Goal: Information Seeking & Learning: Check status

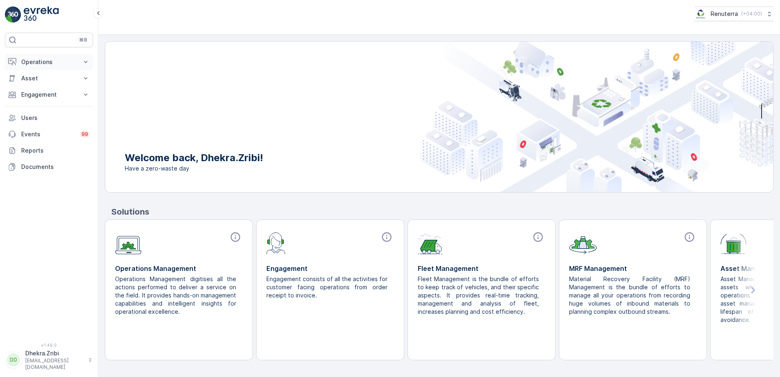
click at [88, 61] on icon at bounding box center [86, 62] width 8 height 8
click at [86, 138] on icon at bounding box center [86, 135] width 8 height 8
click at [84, 137] on icon at bounding box center [86, 135] width 8 height 8
click at [85, 150] on icon at bounding box center [86, 152] width 8 height 8
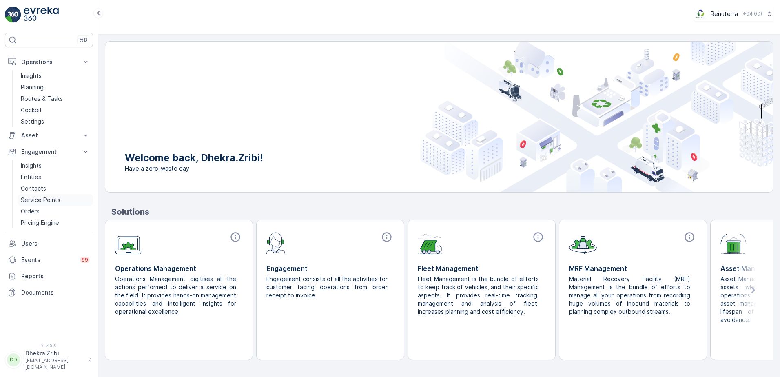
click at [47, 199] on p "Service Points" at bounding box center [41, 200] width 40 height 8
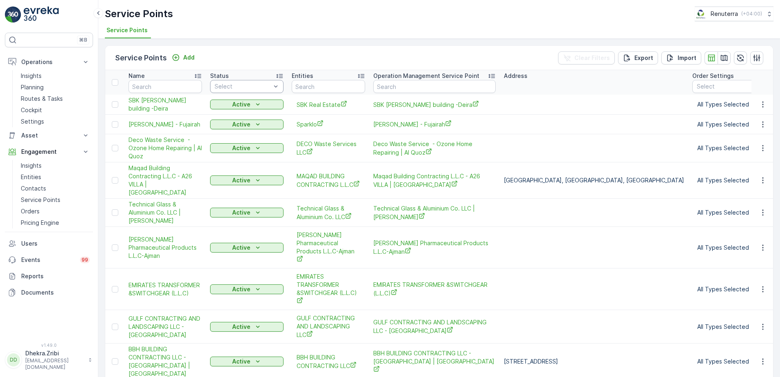
click at [241, 84] on div at bounding box center [243, 86] width 58 height 7
click at [410, 85] on input "text" at bounding box center [434, 86] width 122 height 13
type input "al fara"
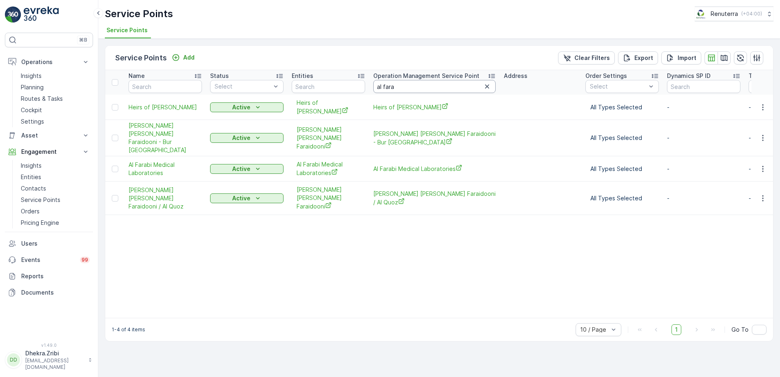
click at [409, 87] on input "al fara" at bounding box center [434, 86] width 122 height 13
type input "al farabi"
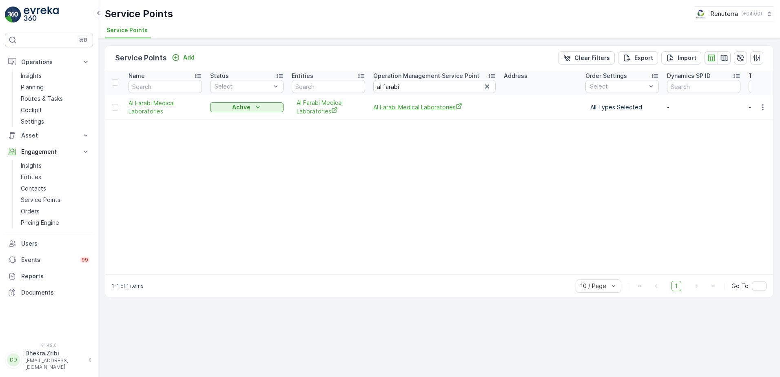
click at [417, 106] on span "Al Farabi Medical Laboratories" at bounding box center [434, 107] width 122 height 9
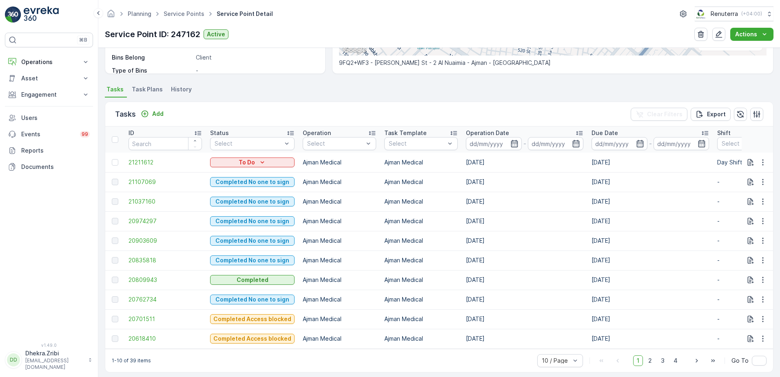
scroll to position [195, 0]
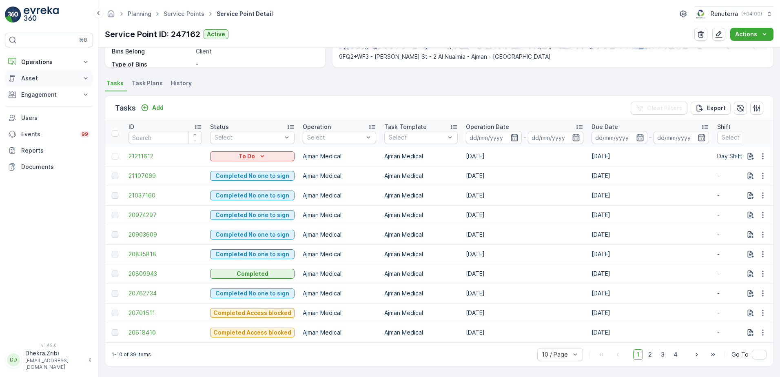
click at [84, 80] on icon at bounding box center [86, 78] width 8 height 8
click at [85, 64] on icon at bounding box center [86, 62] width 8 height 8
click at [30, 78] on p "Insights" at bounding box center [31, 76] width 21 height 8
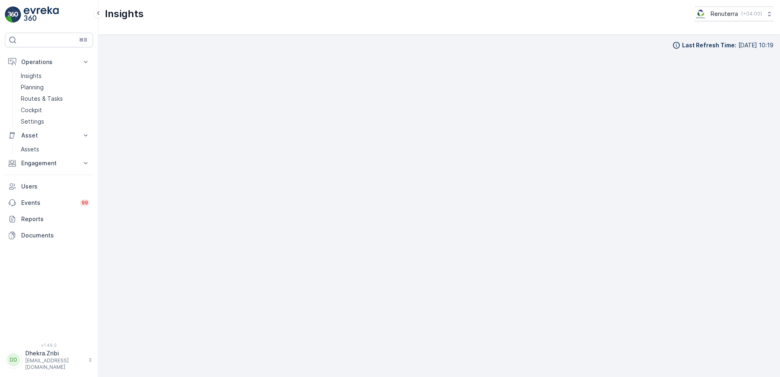
scroll to position [9, 0]
click at [31, 99] on p "Routes & Tasks" at bounding box center [42, 99] width 42 height 8
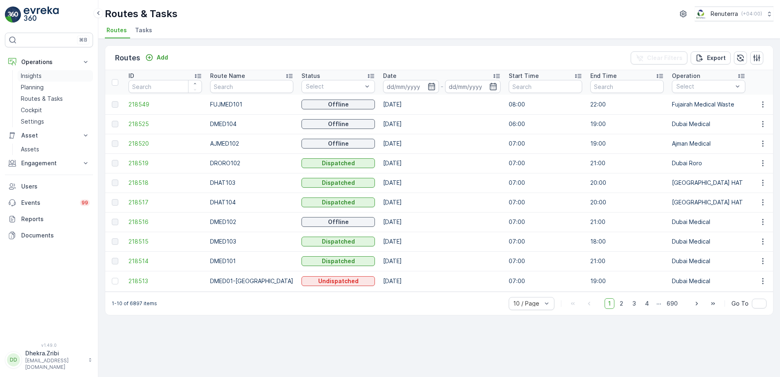
click at [32, 77] on p "Insights" at bounding box center [31, 76] width 21 height 8
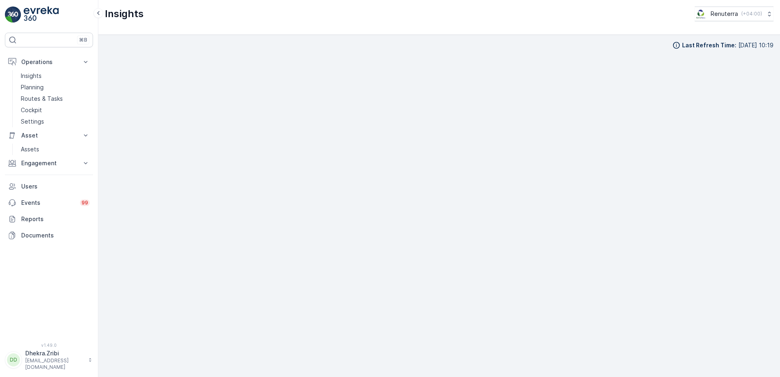
scroll to position [8, 0]
click at [33, 74] on p "Insights" at bounding box center [31, 76] width 21 height 8
click at [31, 75] on p "Insights" at bounding box center [31, 76] width 21 height 8
click at [45, 42] on div "⌘B" at bounding box center [49, 40] width 88 height 15
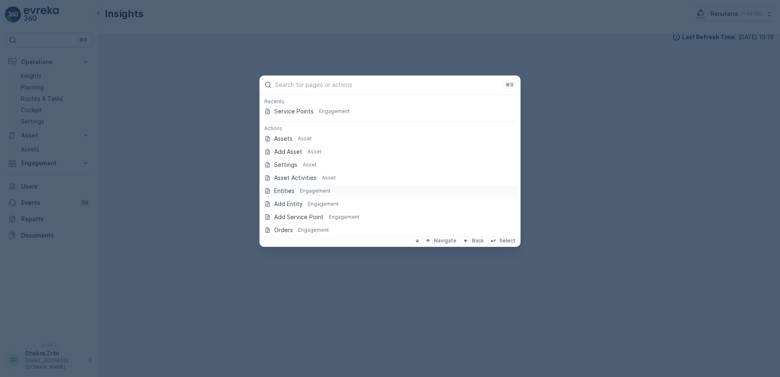
click at [280, 191] on p "Entities" at bounding box center [284, 191] width 20 height 8
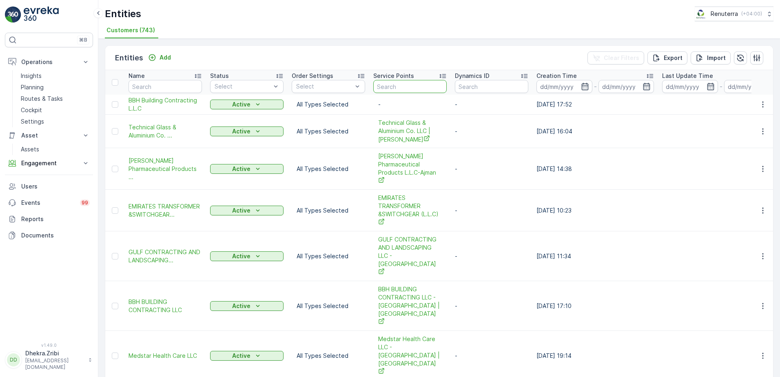
click at [410, 89] on input "text" at bounding box center [409, 86] width 73 height 13
type input "al fara"
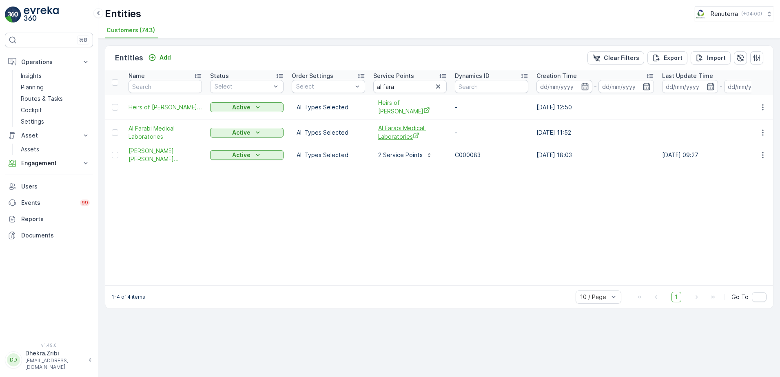
click at [398, 139] on span "Al Farabi Medical Laboratories" at bounding box center [410, 132] width 64 height 17
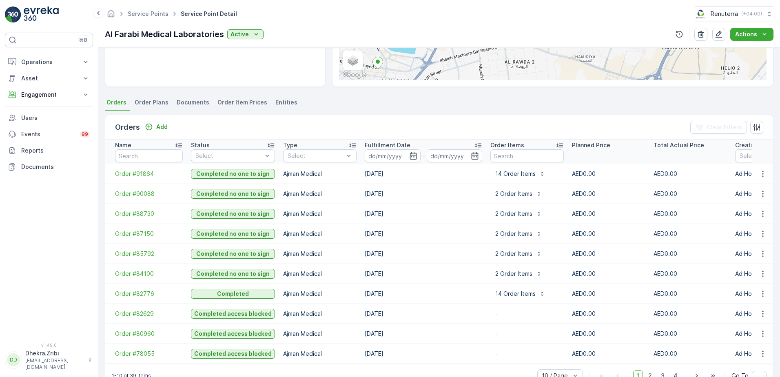
scroll to position [186, 0]
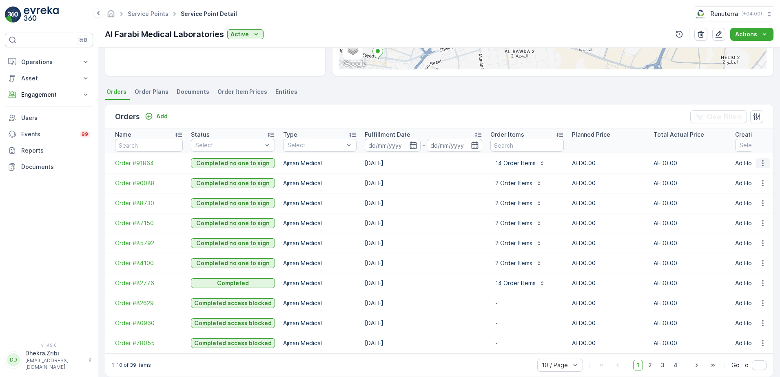
click at [763, 160] on icon "button" at bounding box center [763, 163] width 8 height 8
click at [758, 196] on span "Create Document" at bounding box center [752, 194] width 49 height 8
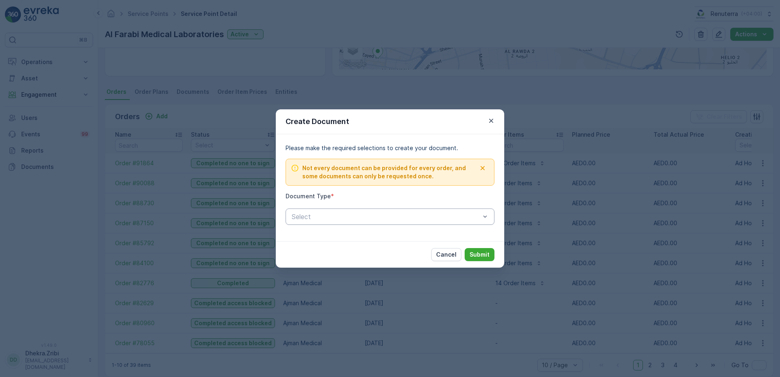
click at [399, 220] on div at bounding box center [386, 216] width 190 height 7
click at [349, 248] on div "Proof Of Service" at bounding box center [389, 250] width 199 height 7
click at [583, 102] on div "Create Document Please make the required selections to create your document. No…" at bounding box center [390, 188] width 780 height 377
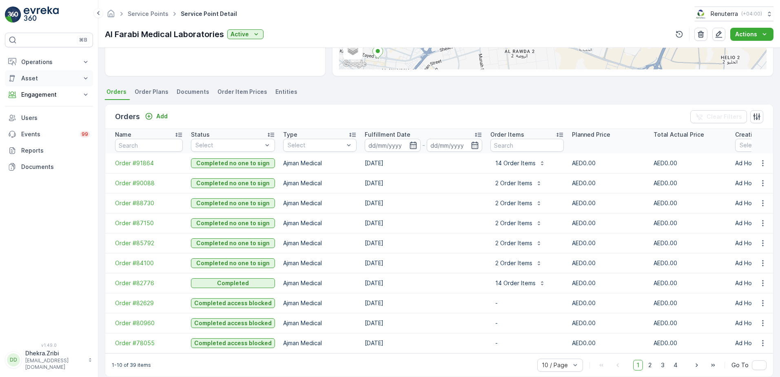
click at [88, 80] on icon at bounding box center [86, 78] width 8 height 8
click at [60, 91] on link "Assets" at bounding box center [55, 91] width 75 height 11
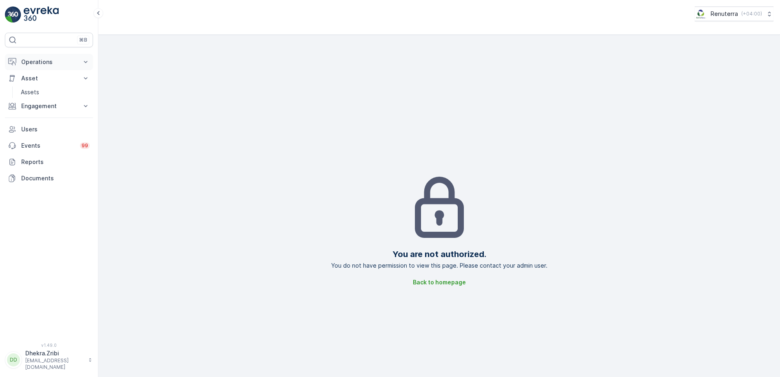
click at [85, 60] on icon at bounding box center [86, 62] width 8 height 8
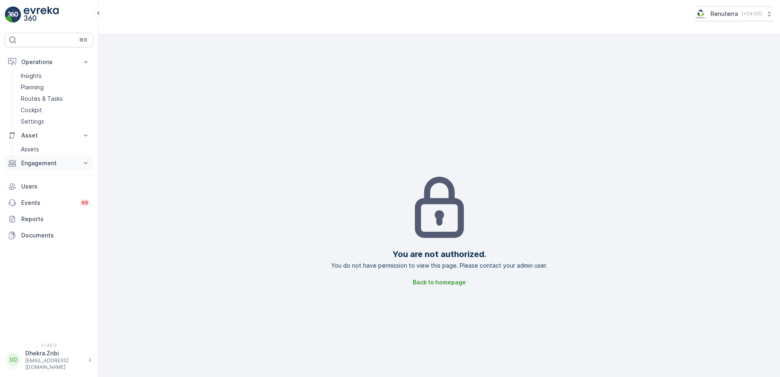
click at [83, 162] on icon at bounding box center [86, 163] width 8 height 8
click at [41, 207] on link "Service Points" at bounding box center [55, 211] width 75 height 11
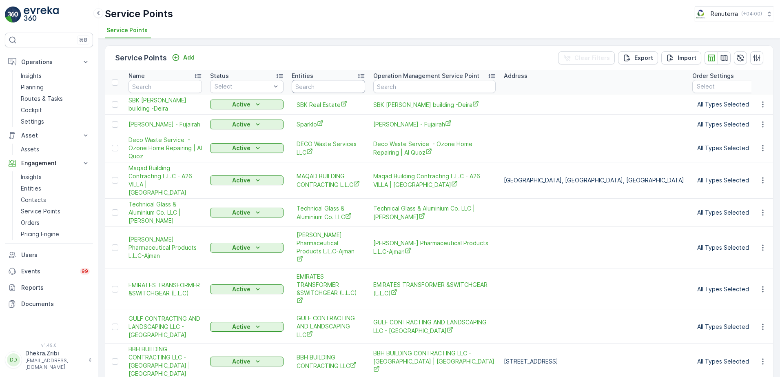
click at [328, 84] on input "text" at bounding box center [328, 86] width 73 height 13
type input "al fara"
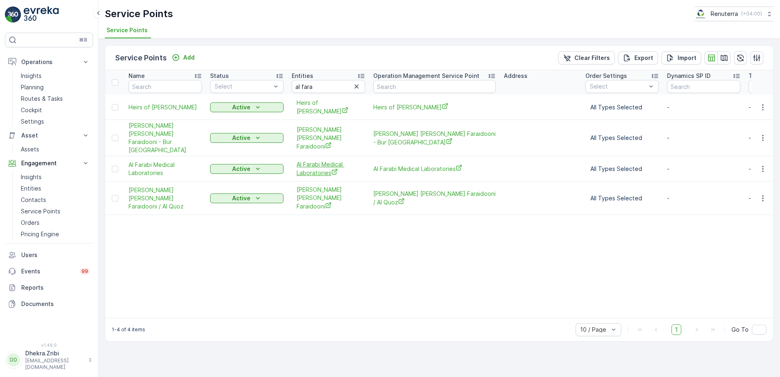
click at [313, 175] on span "Al Farabi Medical Laboratories" at bounding box center [329, 168] width 64 height 17
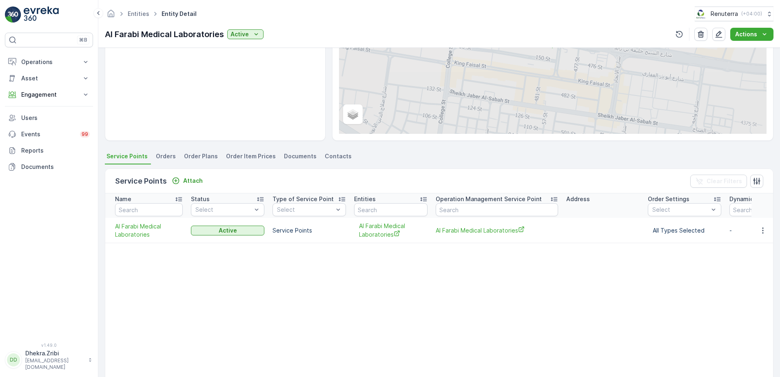
scroll to position [122, 0]
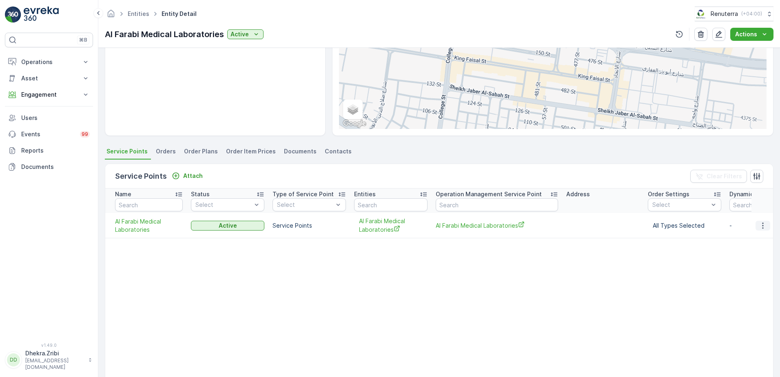
click at [761, 224] on icon "button" at bounding box center [763, 226] width 8 height 8
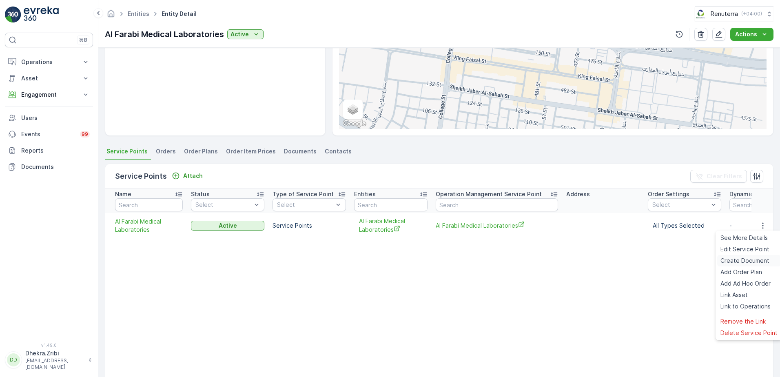
click at [748, 259] on span "Create Document" at bounding box center [745, 261] width 49 height 8
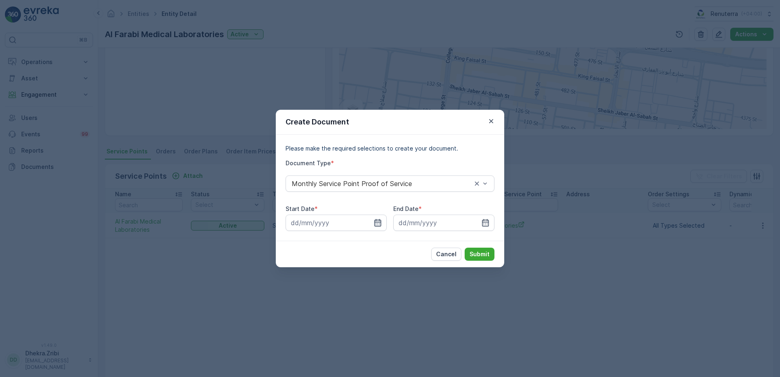
click at [376, 222] on icon "button" at bounding box center [378, 223] width 8 height 8
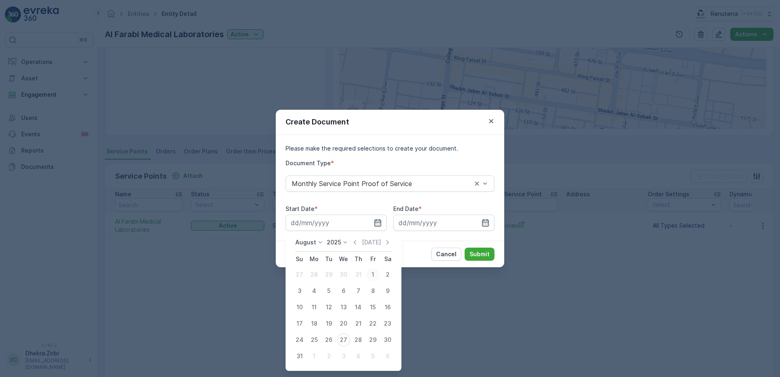
click at [372, 276] on div "1" at bounding box center [372, 274] width 13 height 13
type input "01.08.2025"
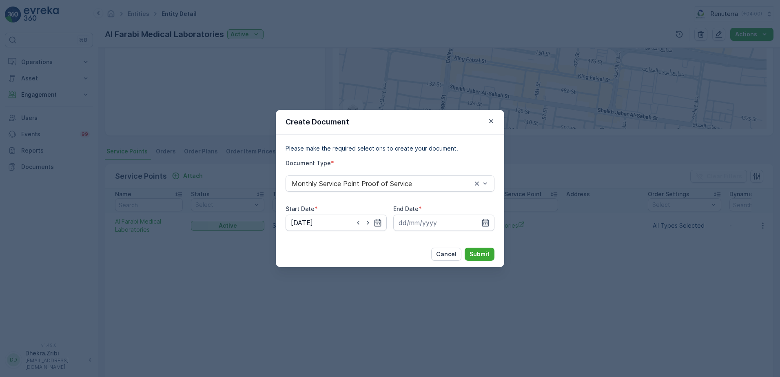
click at [486, 225] on icon "button" at bounding box center [485, 223] width 8 height 8
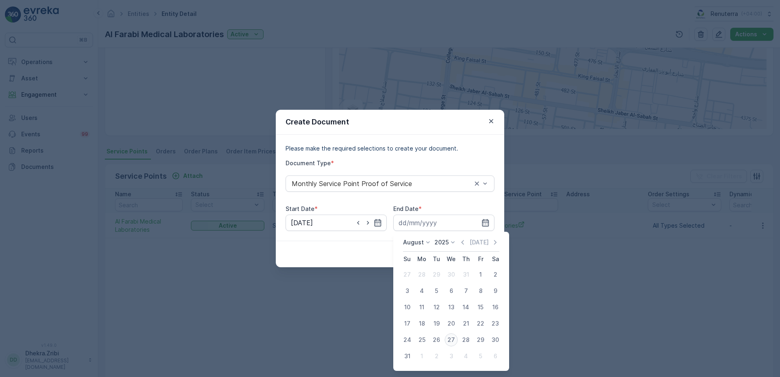
click at [453, 341] on div "27" at bounding box center [451, 339] width 13 height 13
type input "27.08.2025"
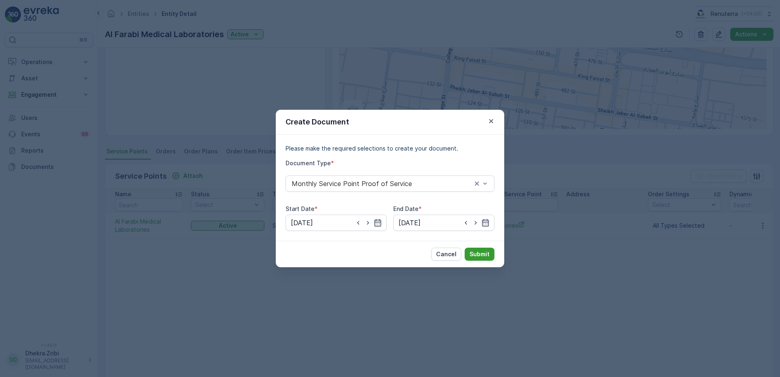
click at [481, 251] on p "Submit" at bounding box center [480, 254] width 20 height 8
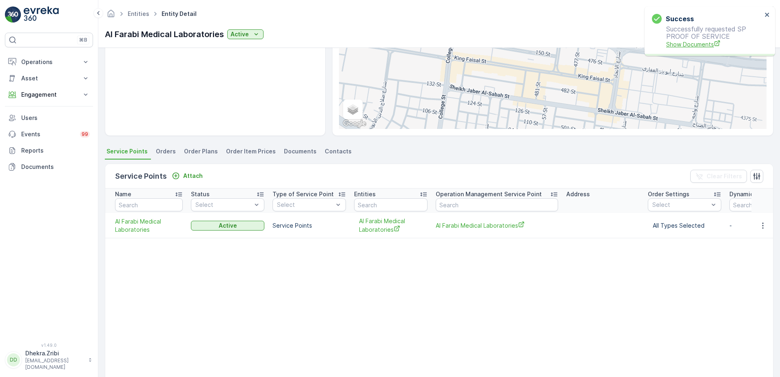
click at [693, 45] on span "Show Documents" at bounding box center [714, 44] width 96 height 9
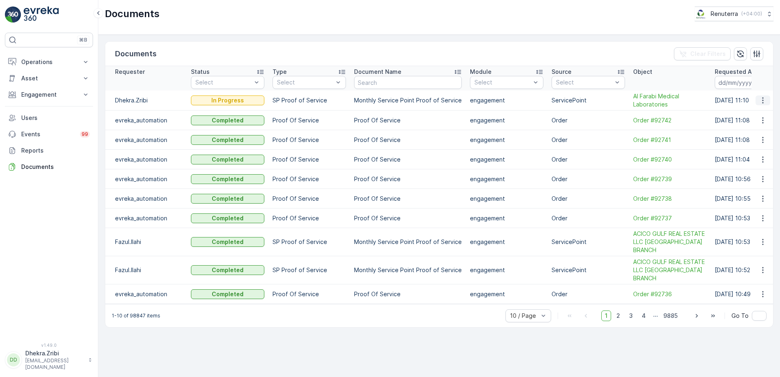
click at [767, 100] on button "button" at bounding box center [763, 100] width 15 height 10
click at [770, 74] on th at bounding box center [763, 78] width 22 height 24
click at [762, 102] on icon "button" at bounding box center [763, 100] width 8 height 8
click at [767, 77] on th at bounding box center [763, 78] width 22 height 24
click at [765, 102] on icon "button" at bounding box center [763, 100] width 8 height 8
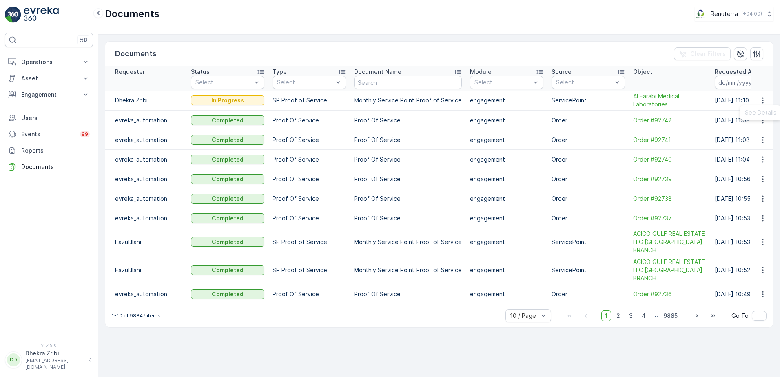
click at [649, 98] on span "Al Farabi Medical Laboratories" at bounding box center [669, 100] width 73 height 16
click at [762, 100] on icon "button" at bounding box center [763, 100] width 8 height 8
click at [762, 101] on icon "button" at bounding box center [763, 100] width 8 height 8
click at [652, 49] on div "Documents Clear Filters" at bounding box center [439, 54] width 668 height 24
click at [42, 96] on p "Engagement" at bounding box center [48, 95] width 55 height 8
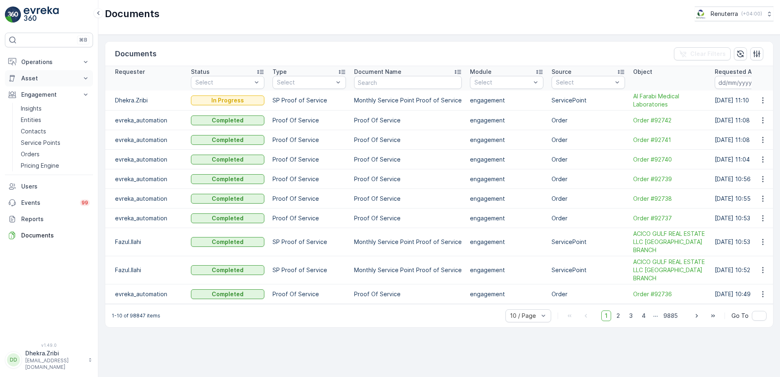
click at [45, 77] on p "Asset" at bounding box center [48, 78] width 55 height 8
click at [33, 121] on p "Insights" at bounding box center [31, 120] width 21 height 8
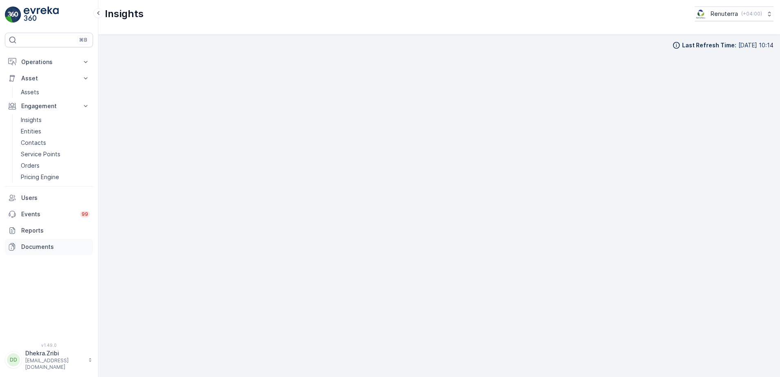
click at [36, 248] on p "Documents" at bounding box center [55, 247] width 69 height 8
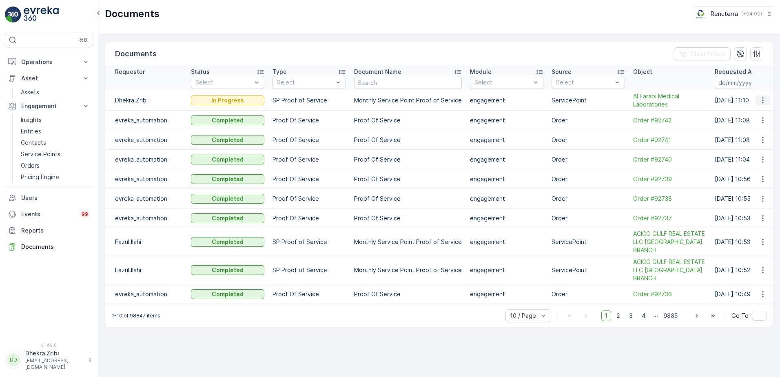
click at [764, 100] on icon "button" at bounding box center [763, 100] width 8 height 8
click at [761, 112] on ul "See Details" at bounding box center [760, 112] width 41 height 15
click at [651, 101] on span "Al Farabi Medical Laboratories" at bounding box center [669, 100] width 73 height 16
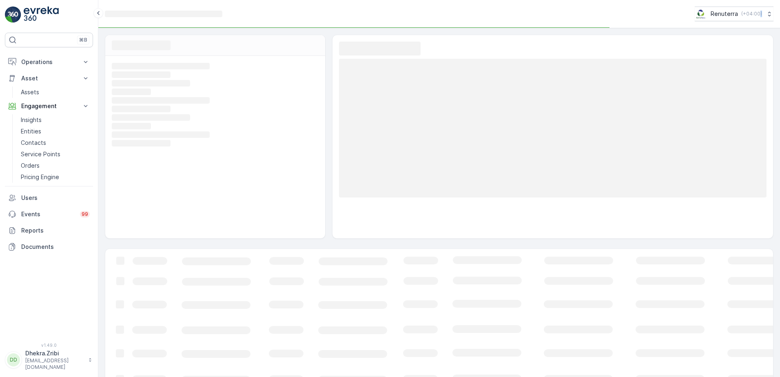
click at [651, 101] on rect at bounding box center [553, 128] width 428 height 139
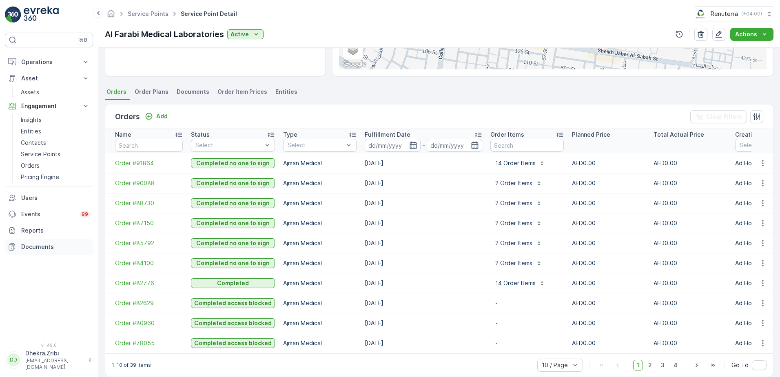
click at [51, 241] on link "Documents" at bounding box center [49, 247] width 88 height 16
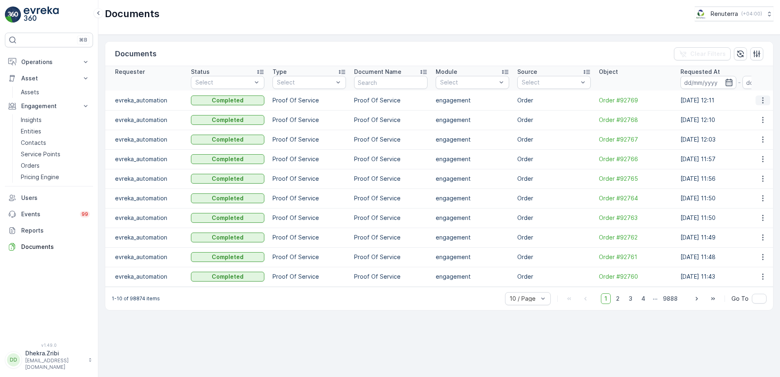
click at [765, 98] on icon "button" at bounding box center [763, 100] width 8 height 8
click at [754, 114] on span "See Details" at bounding box center [760, 113] width 31 height 8
click at [56, 245] on p "Documents" at bounding box center [55, 247] width 69 height 8
click at [612, 98] on span "Order #92769" at bounding box center [635, 100] width 73 height 8
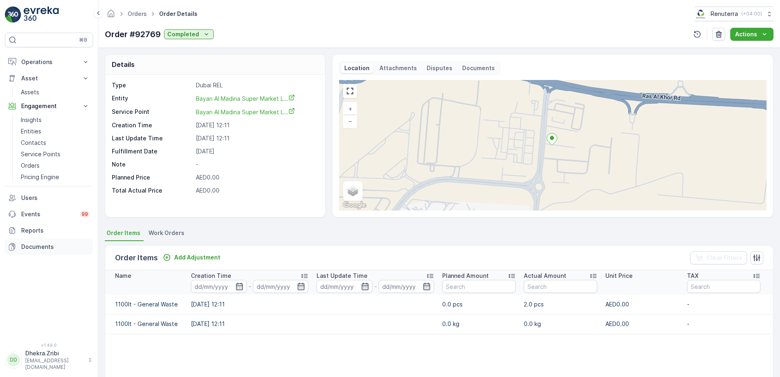
click at [29, 245] on p "Documents" at bounding box center [55, 247] width 69 height 8
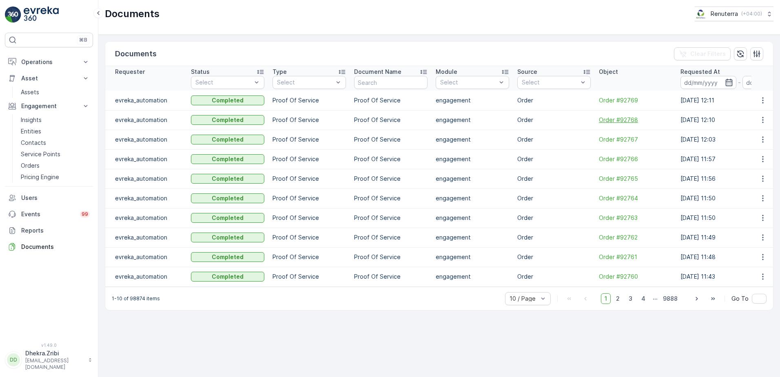
click at [629, 118] on span "Order #92768" at bounding box center [635, 120] width 73 height 8
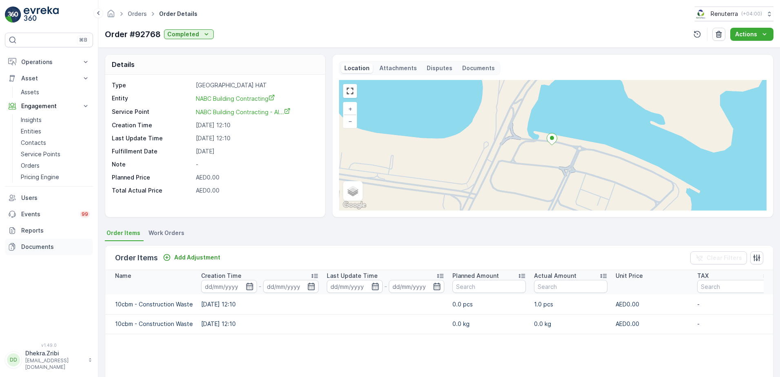
click at [43, 244] on p "Documents" at bounding box center [55, 247] width 69 height 8
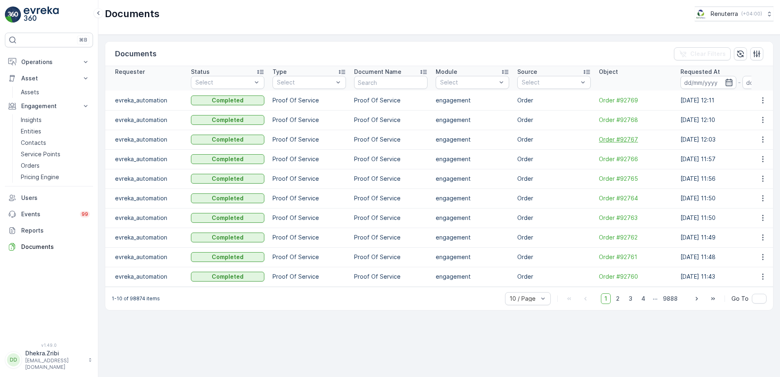
click at [625, 138] on span "Order #92767" at bounding box center [635, 139] width 73 height 8
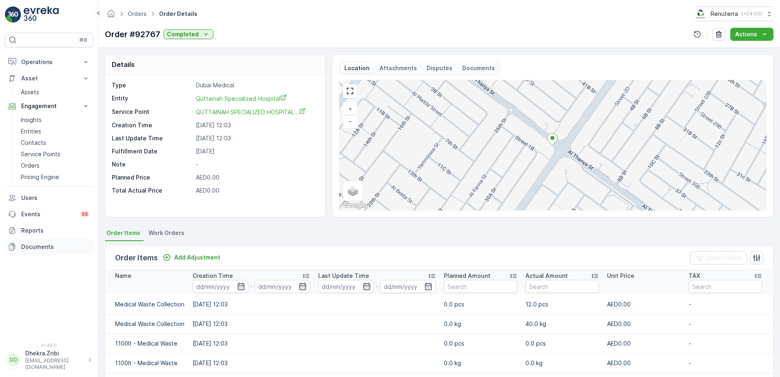
drag, startPoint x: 41, startPoint y: 247, endPoint x: 59, endPoint y: 245, distance: 17.6
click at [42, 247] on p "Documents" at bounding box center [55, 247] width 69 height 8
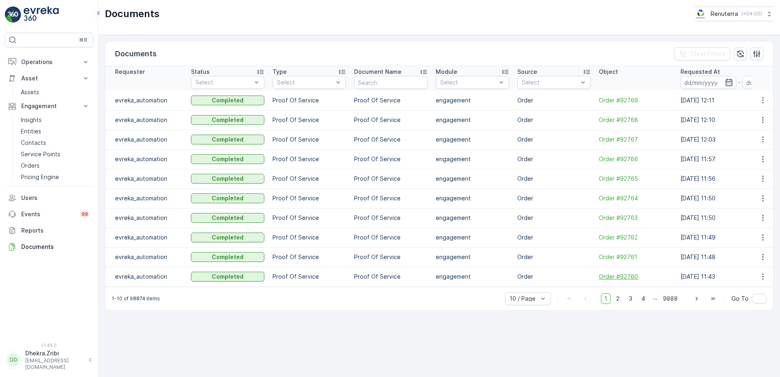
click at [619, 278] on span "Order #92760" at bounding box center [635, 277] width 73 height 8
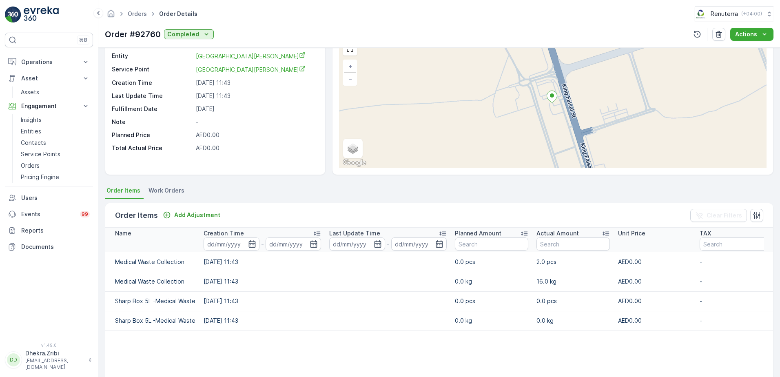
scroll to position [82, 0]
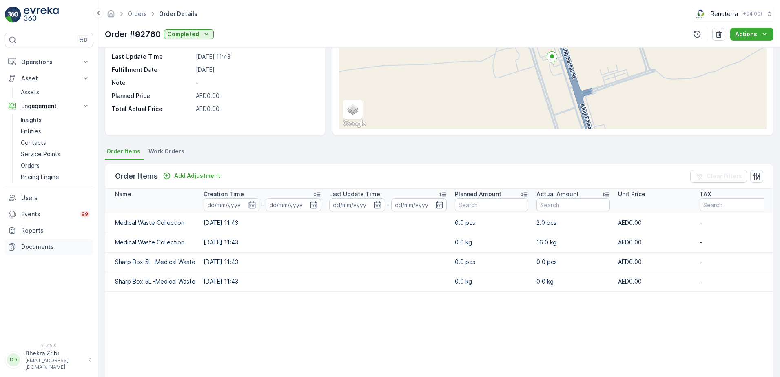
click at [29, 246] on p "Documents" at bounding box center [55, 247] width 69 height 8
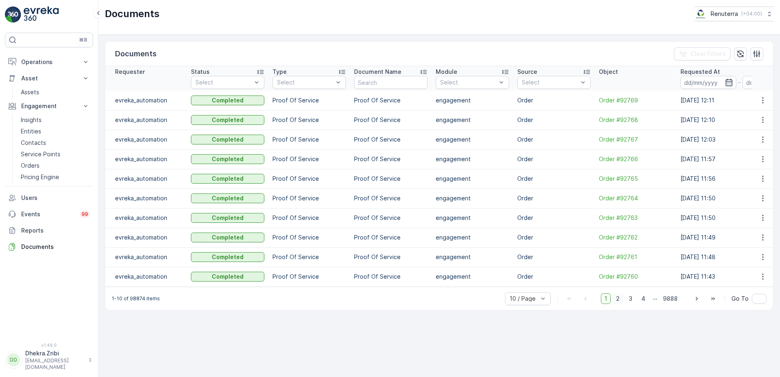
click at [620, 304] on span "2" at bounding box center [617, 298] width 11 height 11
click at [608, 299] on span "1" at bounding box center [606, 298] width 10 height 11
click at [618, 157] on span "Order #92766" at bounding box center [635, 159] width 73 height 8
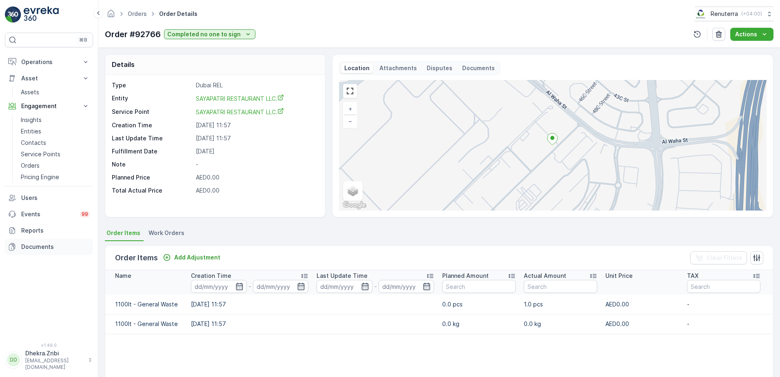
click at [39, 246] on p "Documents" at bounding box center [55, 247] width 69 height 8
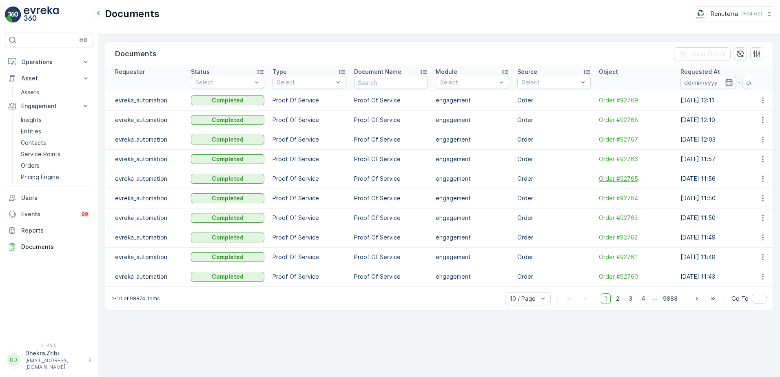
click at [616, 179] on span "Order #92765" at bounding box center [635, 179] width 73 height 8
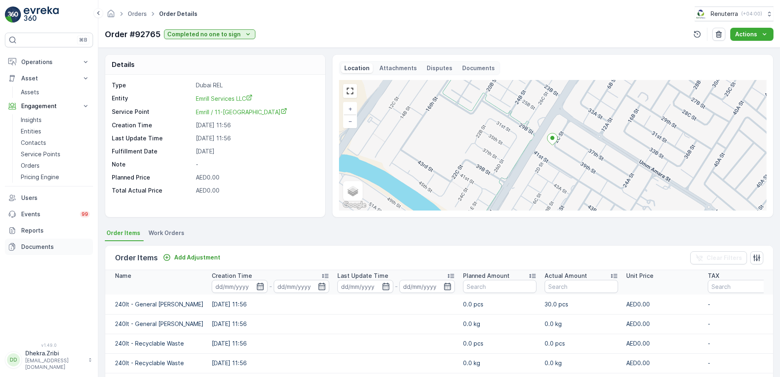
click at [47, 251] on link "Documents" at bounding box center [49, 247] width 88 height 16
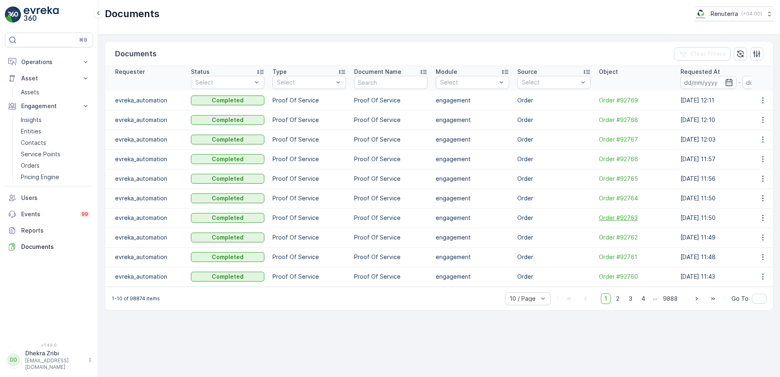
click at [615, 216] on span "Order #92763" at bounding box center [635, 218] width 73 height 8
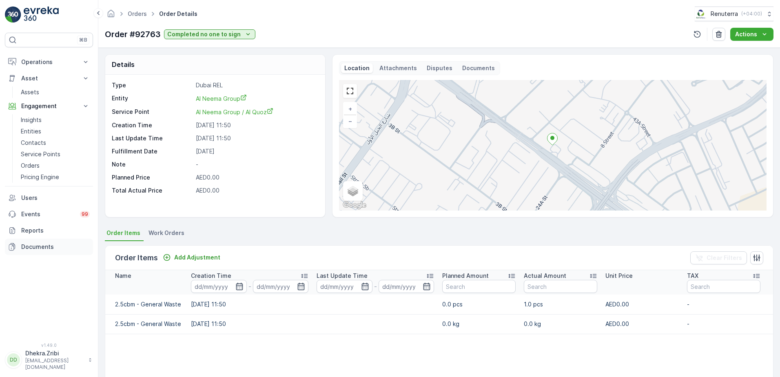
click at [33, 246] on p "Documents" at bounding box center [55, 247] width 69 height 8
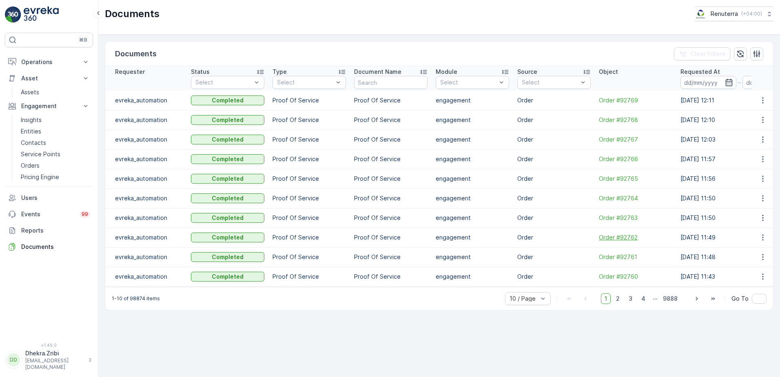
click at [619, 237] on span "Order #92762" at bounding box center [635, 237] width 73 height 8
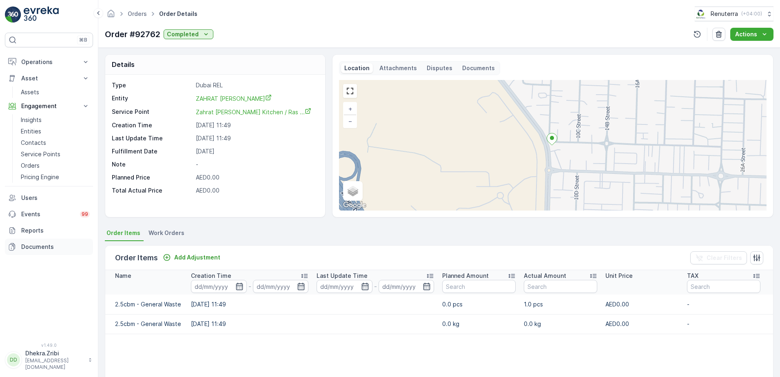
click at [49, 246] on p "Documents" at bounding box center [55, 247] width 69 height 8
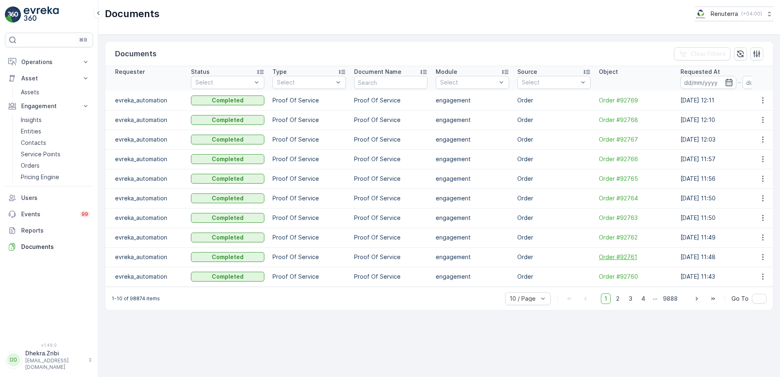
click at [622, 259] on span "Order #92761" at bounding box center [635, 257] width 73 height 8
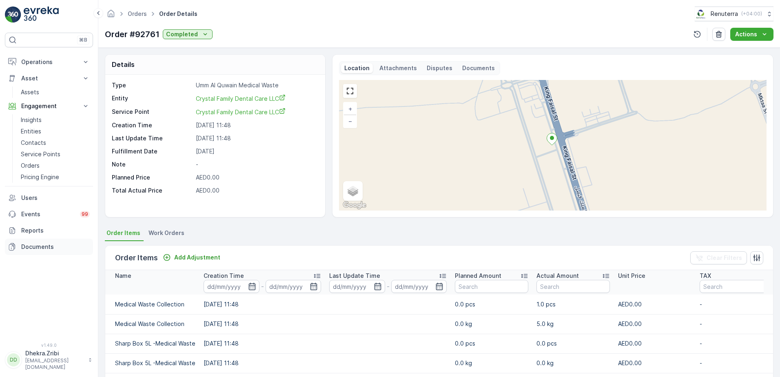
click at [31, 246] on p "Documents" at bounding box center [55, 247] width 69 height 8
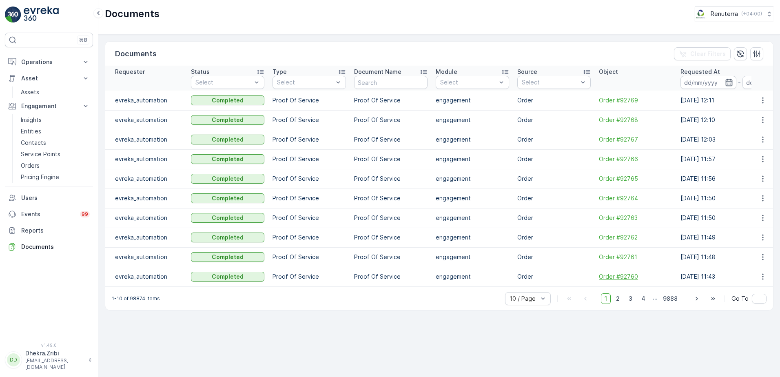
click at [612, 273] on span "Order #92760" at bounding box center [635, 277] width 73 height 8
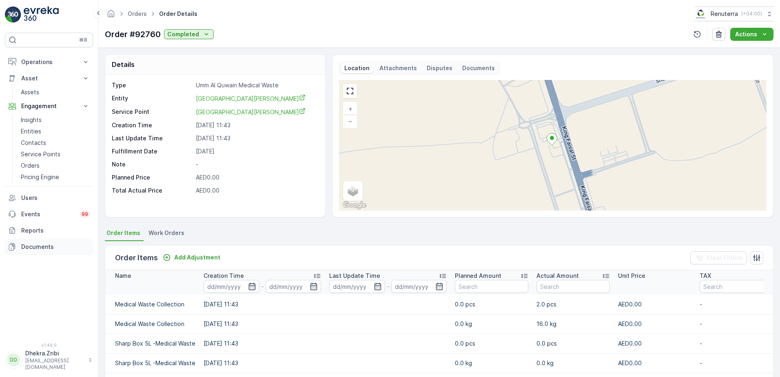
click at [39, 246] on p "Documents" at bounding box center [55, 247] width 69 height 8
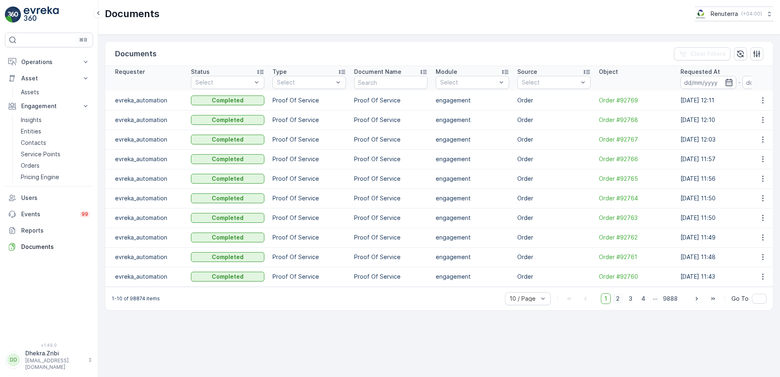
click at [621, 299] on span "2" at bounding box center [617, 298] width 11 height 11
click at [628, 100] on span "Order #92759" at bounding box center [635, 100] width 73 height 8
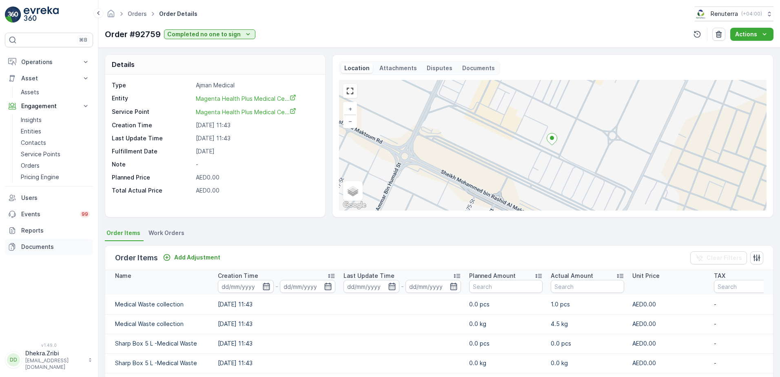
click at [39, 248] on p "Documents" at bounding box center [55, 247] width 69 height 8
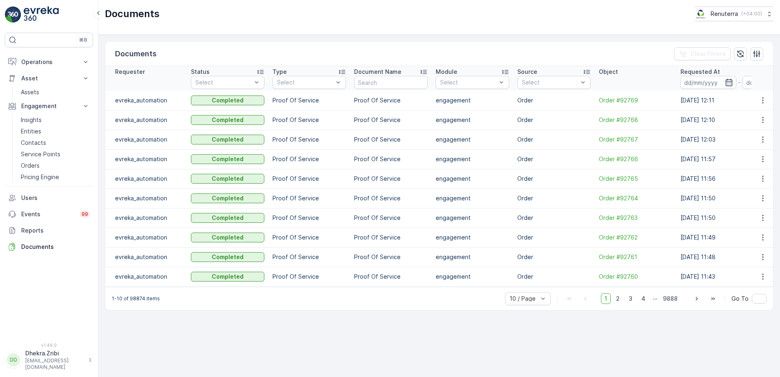
click at [628, 115] on td "Order #92768" at bounding box center [636, 120] width 82 height 20
click at [628, 119] on span "Order #92768" at bounding box center [635, 120] width 73 height 8
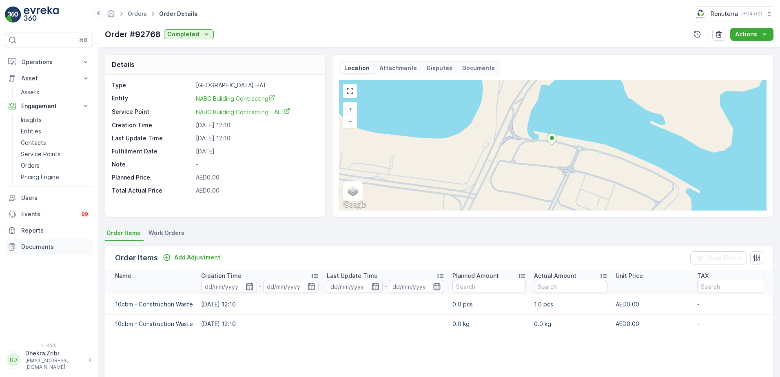
click at [40, 245] on p "Documents" at bounding box center [55, 247] width 69 height 8
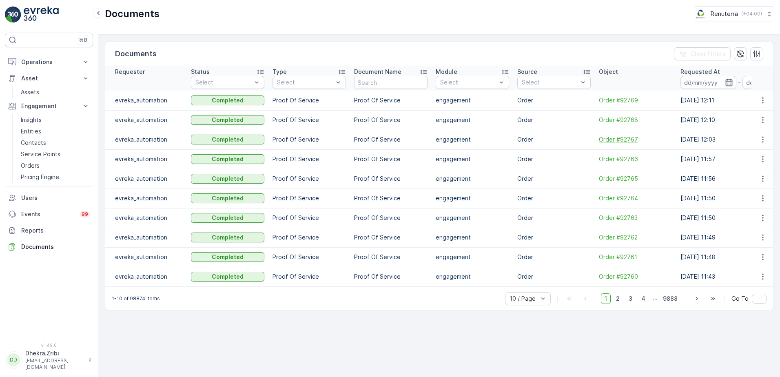
click at [624, 139] on span "Order #92767" at bounding box center [635, 139] width 73 height 8
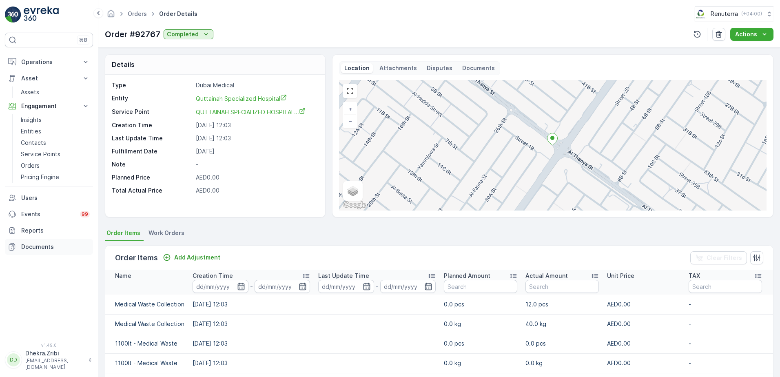
click at [38, 249] on p "Documents" at bounding box center [55, 247] width 69 height 8
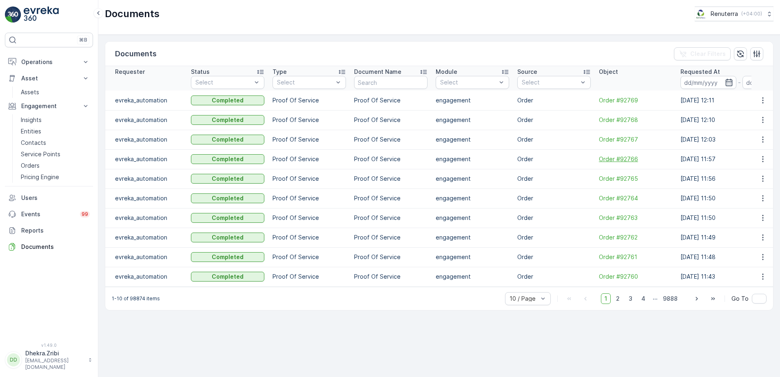
click at [617, 158] on span "Order #92766" at bounding box center [635, 159] width 73 height 8
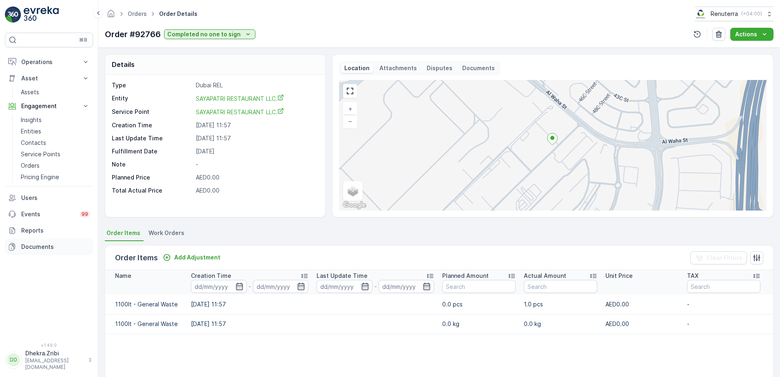
click at [42, 245] on p "Documents" at bounding box center [55, 247] width 69 height 8
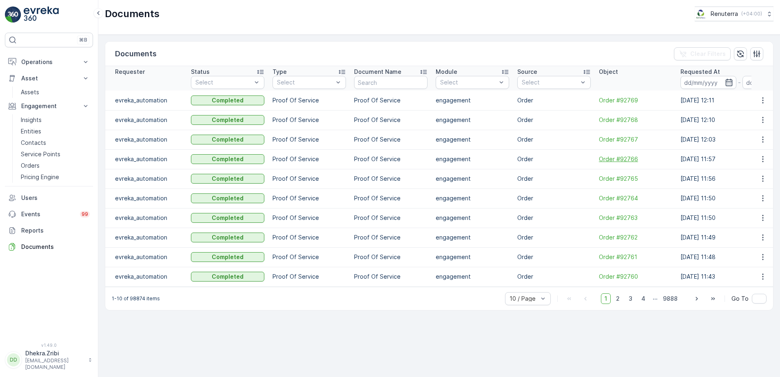
click at [618, 158] on span "Order #92766" at bounding box center [635, 159] width 73 height 8
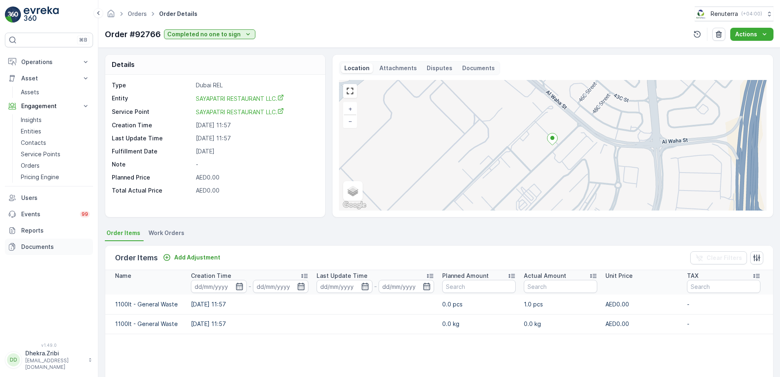
click at [47, 246] on p "Documents" at bounding box center [55, 247] width 69 height 8
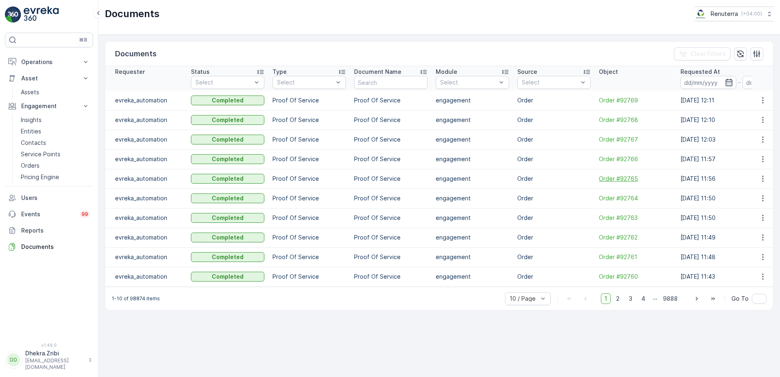
click at [625, 179] on span "Order #92765" at bounding box center [635, 179] width 73 height 8
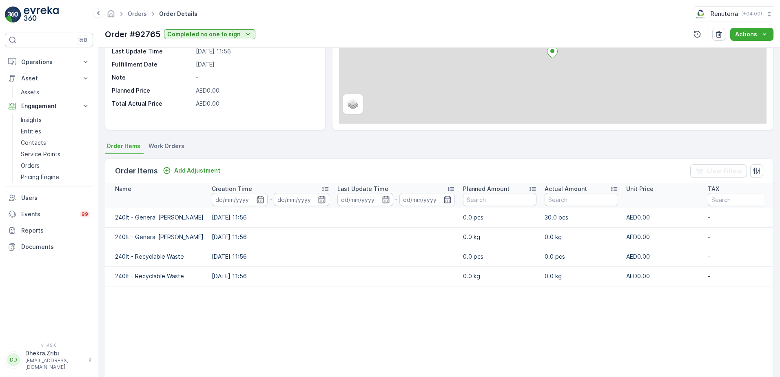
scroll to position [137, 0]
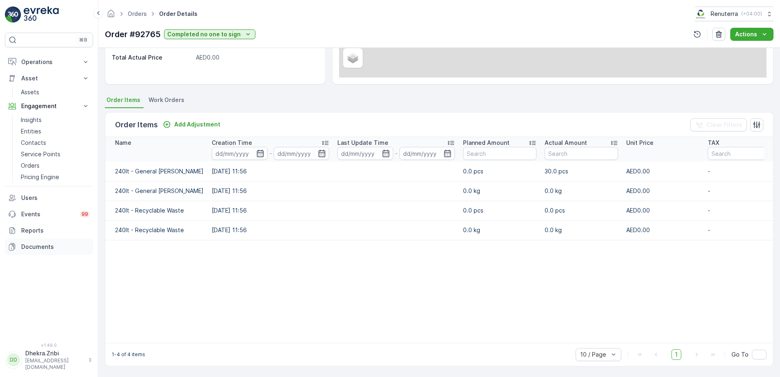
click at [45, 250] on p "Documents" at bounding box center [55, 247] width 69 height 8
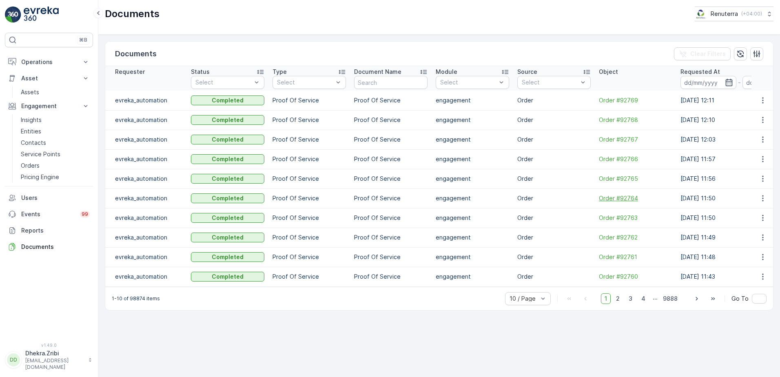
click at [628, 198] on span "Order #92764" at bounding box center [635, 198] width 73 height 8
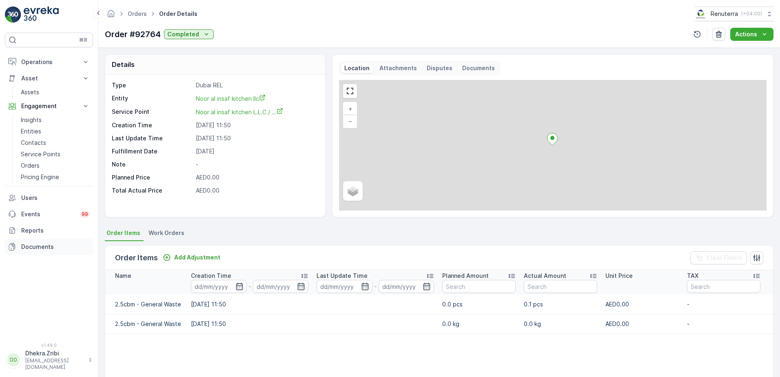
click at [38, 246] on p "Documents" at bounding box center [55, 247] width 69 height 8
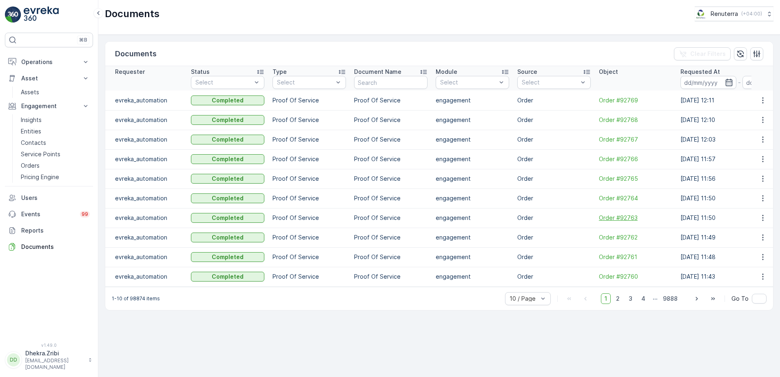
click at [622, 219] on span "Order #92763" at bounding box center [635, 218] width 73 height 8
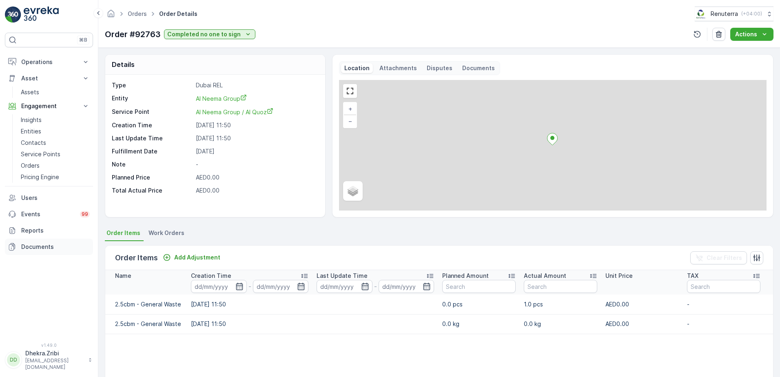
click at [58, 249] on p "Documents" at bounding box center [55, 247] width 69 height 8
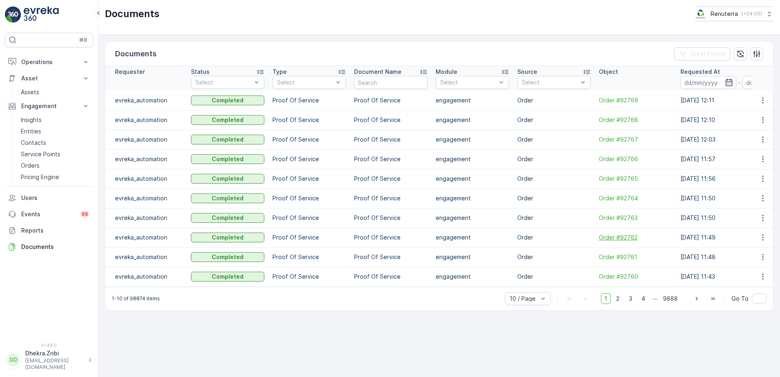
click at [623, 237] on span "Order #92762" at bounding box center [635, 237] width 73 height 8
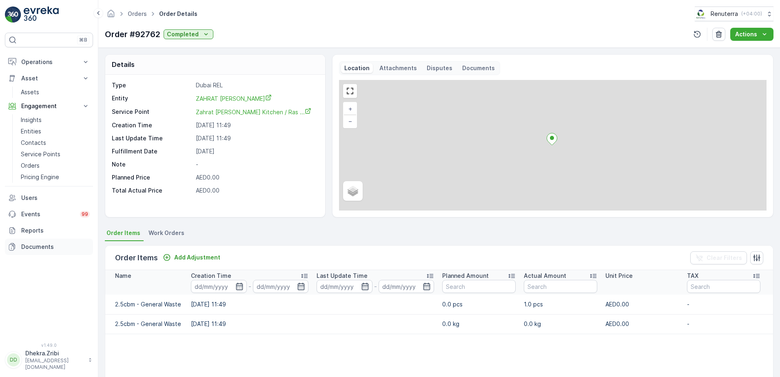
click at [43, 243] on p "Documents" at bounding box center [55, 247] width 69 height 8
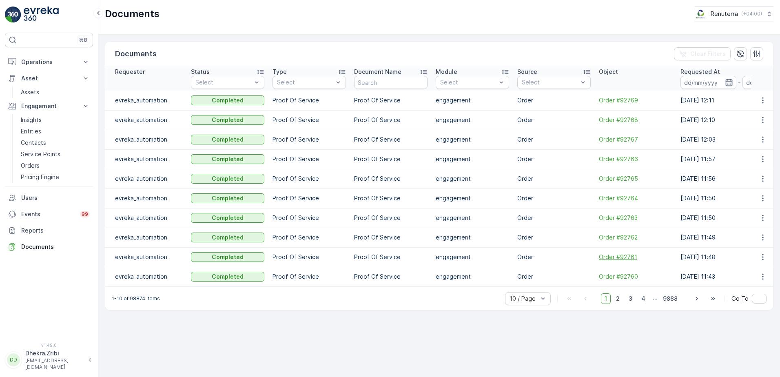
click at [635, 259] on span "Order #92761" at bounding box center [635, 257] width 73 height 8
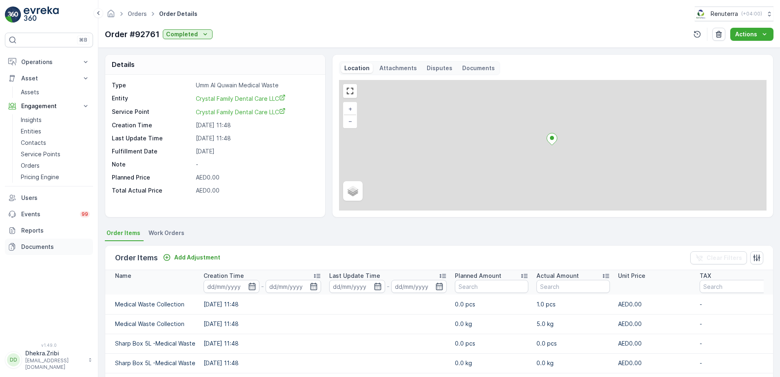
click at [42, 249] on p "Documents" at bounding box center [55, 247] width 69 height 8
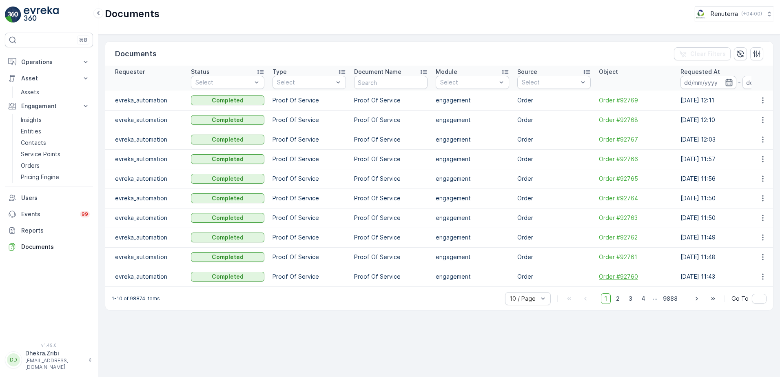
click at [615, 277] on span "Order #92760" at bounding box center [635, 277] width 73 height 8
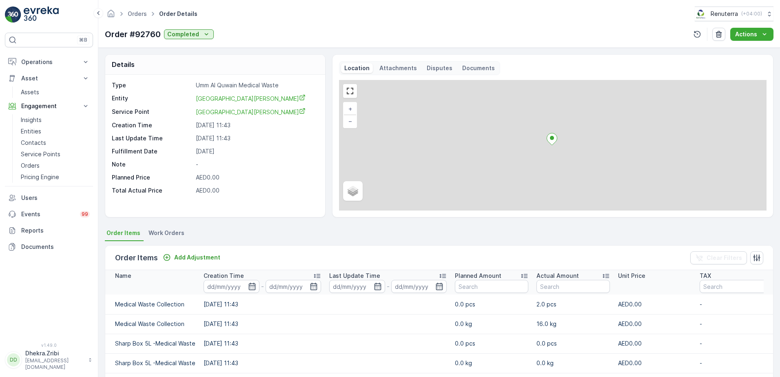
scroll to position [122, 0]
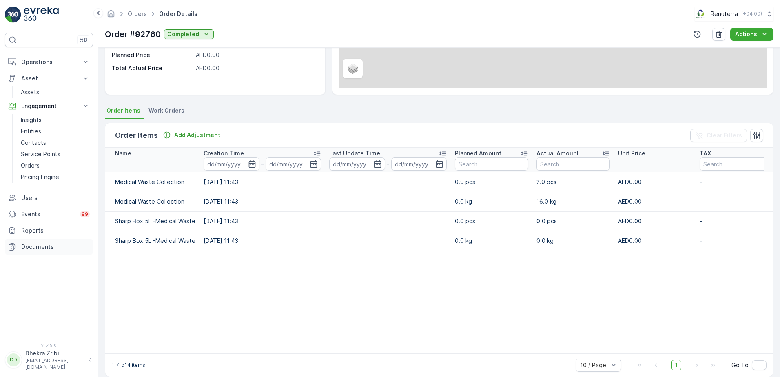
click at [40, 250] on p "Documents" at bounding box center [55, 247] width 69 height 8
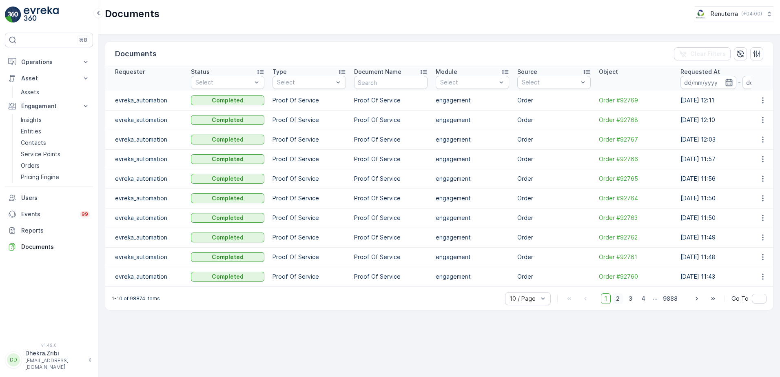
click at [621, 303] on span "2" at bounding box center [617, 298] width 11 height 11
click at [630, 301] on span "3" at bounding box center [630, 298] width 11 height 11
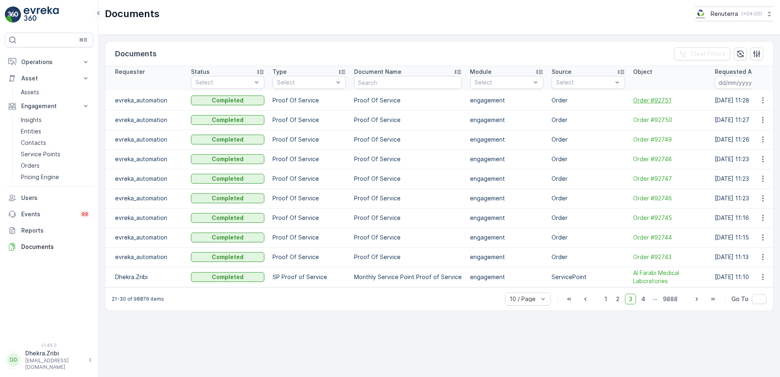
click at [648, 101] on span "Order #92751" at bounding box center [669, 100] width 73 height 8
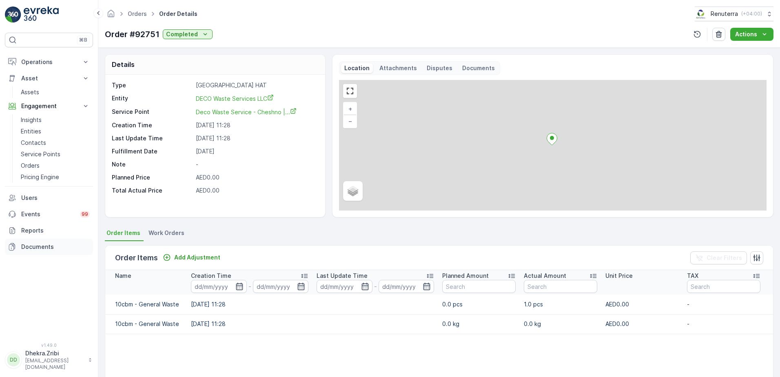
click at [43, 248] on p "Documents" at bounding box center [55, 247] width 69 height 8
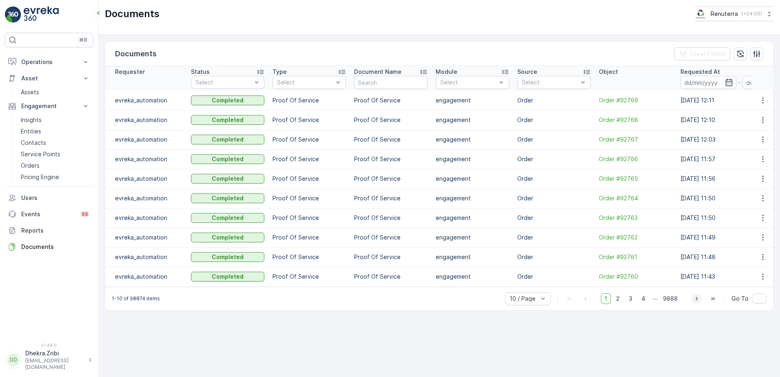
click at [696, 303] on icon "button" at bounding box center [697, 299] width 8 height 8
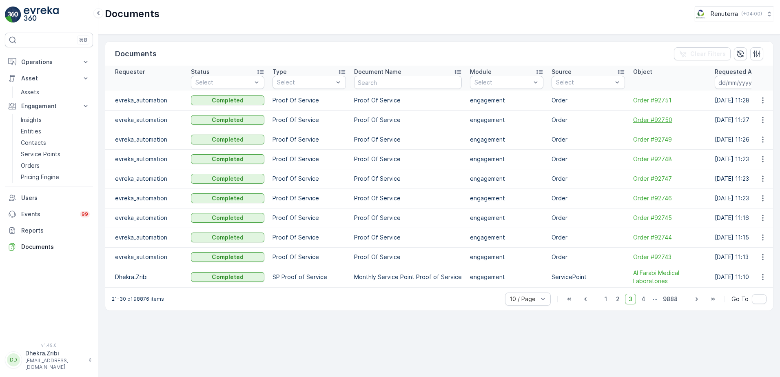
click at [658, 120] on span "Order #92750" at bounding box center [669, 120] width 73 height 8
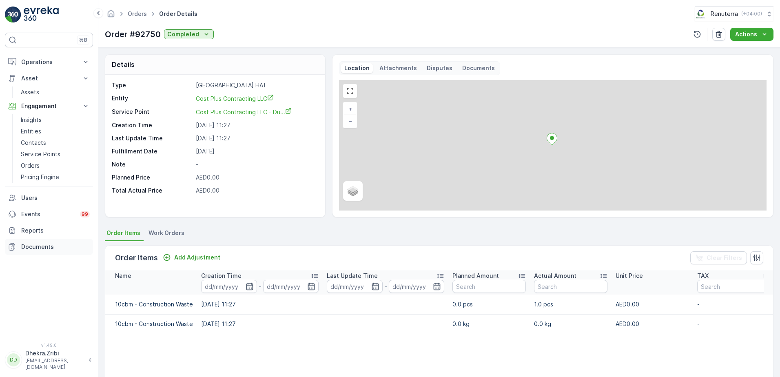
click at [40, 246] on p "Documents" at bounding box center [55, 247] width 69 height 8
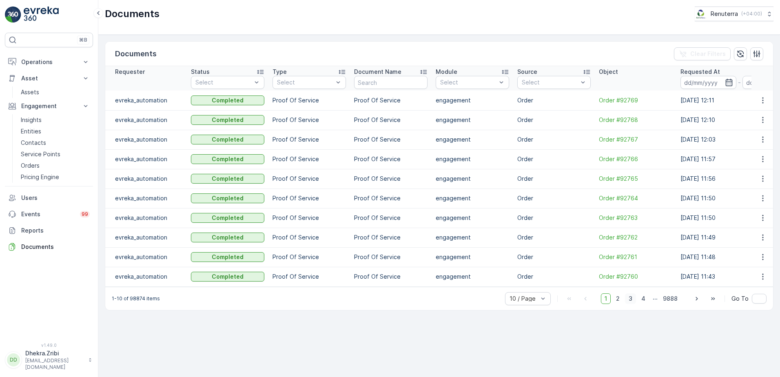
click at [636, 304] on span "3" at bounding box center [630, 298] width 11 height 11
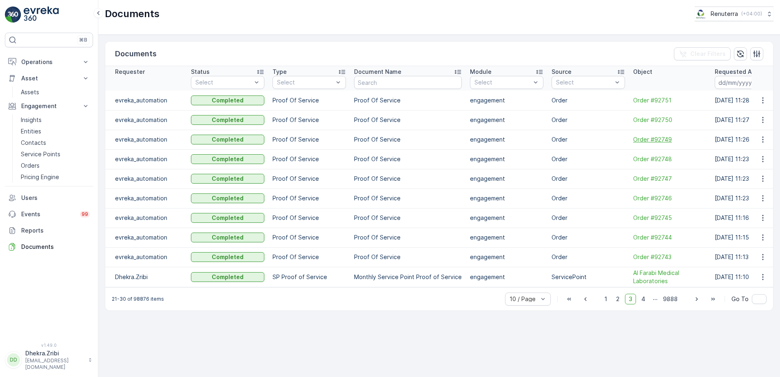
click at [641, 136] on span "Order #92749" at bounding box center [669, 139] width 73 height 8
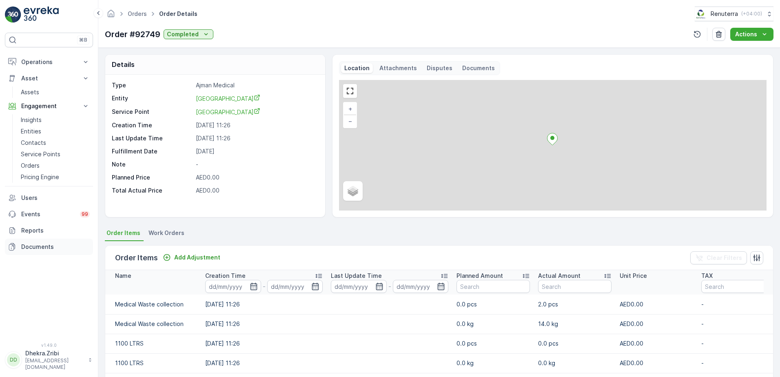
click at [49, 248] on p "Documents" at bounding box center [55, 247] width 69 height 8
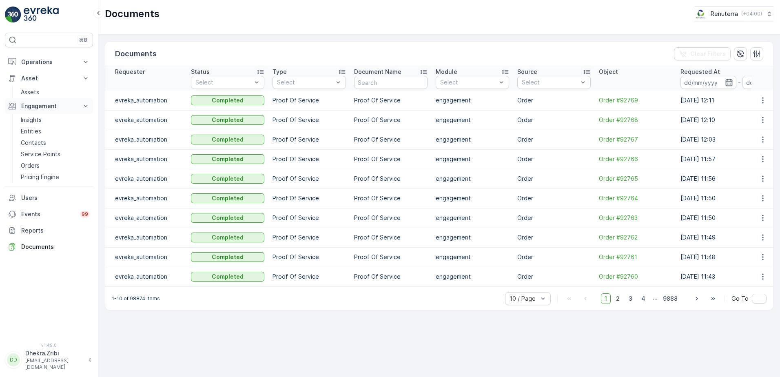
click at [82, 107] on icon at bounding box center [86, 106] width 8 height 8
click at [58, 152] on p "Service Points" at bounding box center [41, 154] width 40 height 8
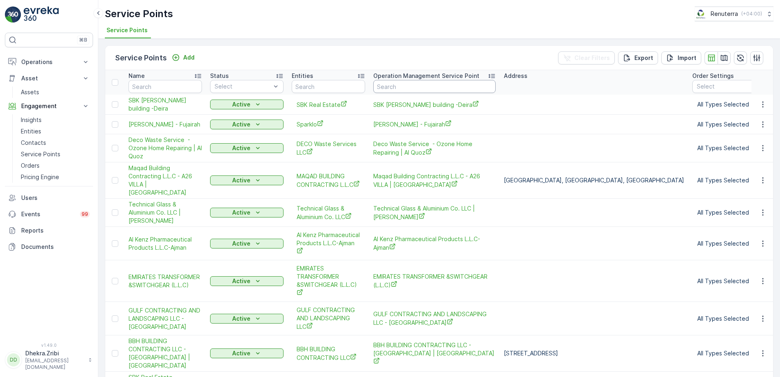
click at [414, 84] on input "text" at bounding box center [434, 86] width 122 height 13
type input "al"
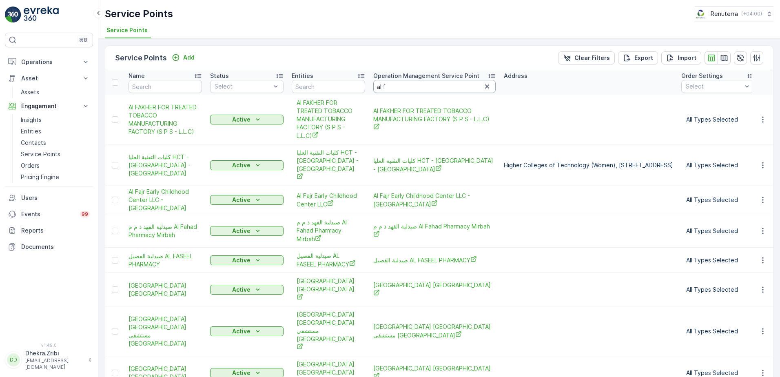
click at [401, 91] on input "al f" at bounding box center [434, 86] width 122 height 13
type input "al farab"
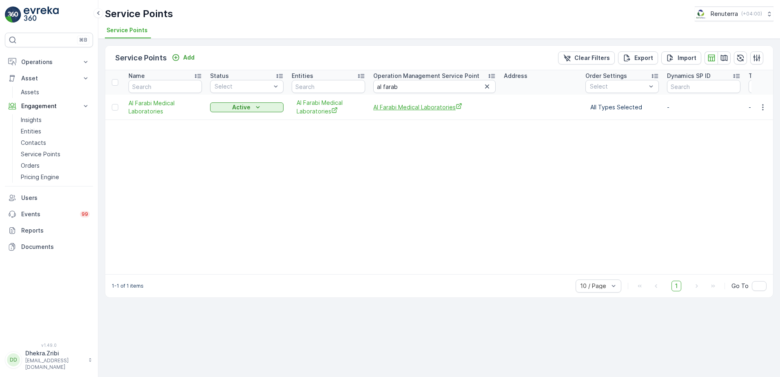
click at [406, 111] on span "Al Farabi Medical Laboratories" at bounding box center [434, 107] width 122 height 9
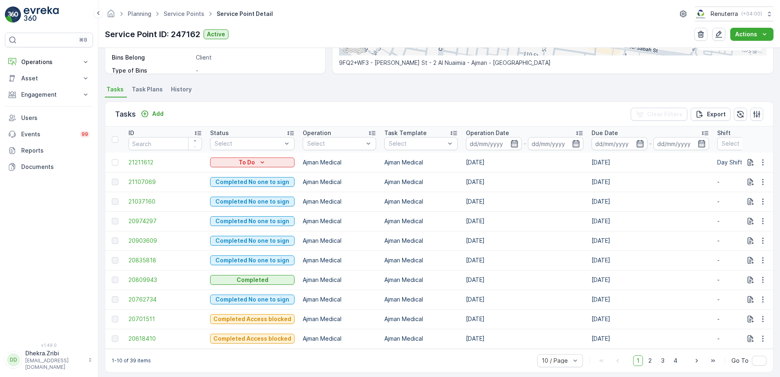
scroll to position [195, 0]
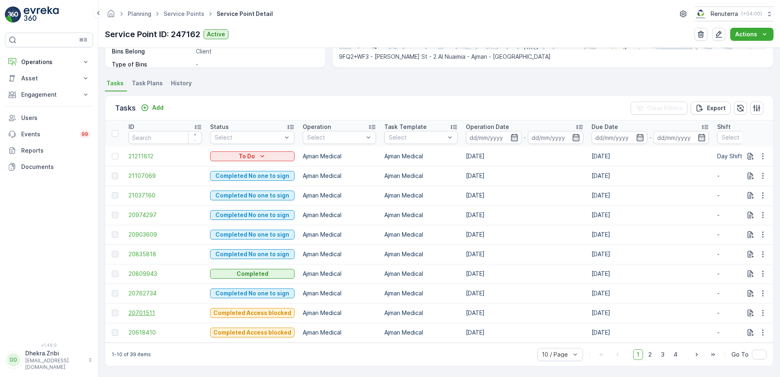
click at [148, 309] on span "20701511" at bounding box center [165, 313] width 73 height 8
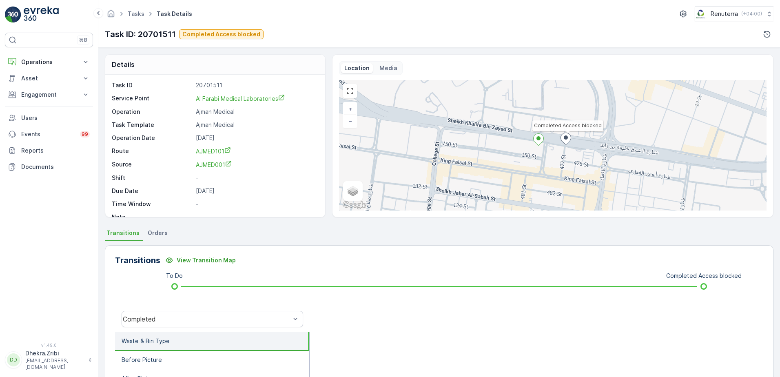
click at [156, 238] on li "Orders" at bounding box center [158, 234] width 25 height 14
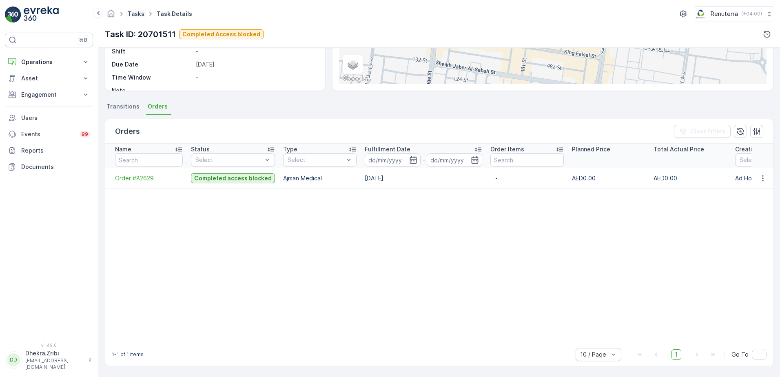
click at [142, 11] on link "Tasks" at bounding box center [136, 13] width 17 height 7
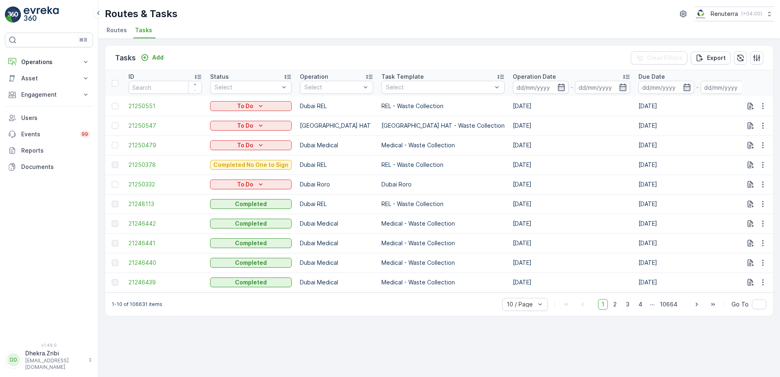
click at [118, 30] on span "Routes" at bounding box center [116, 30] width 20 height 8
